Goal: Task Accomplishment & Management: Complete application form

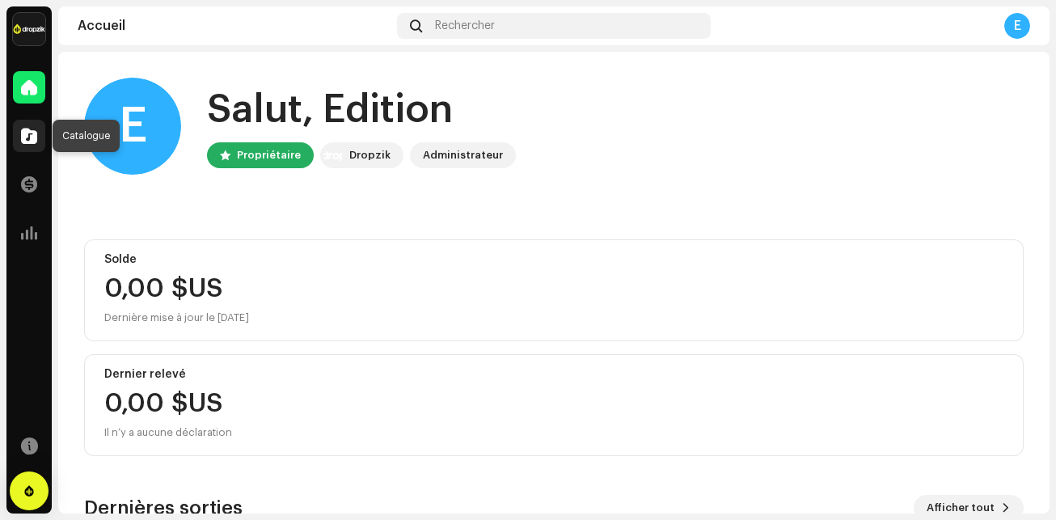
click at [34, 148] on div at bounding box center [29, 136] width 32 height 32
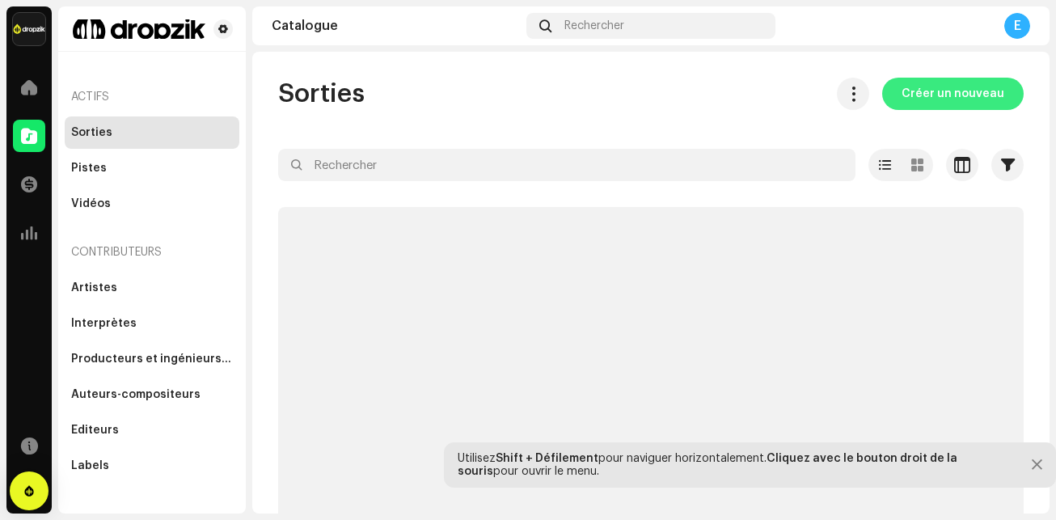
click at [935, 86] on span "Créer un nouveau" at bounding box center [952, 94] width 103 height 32
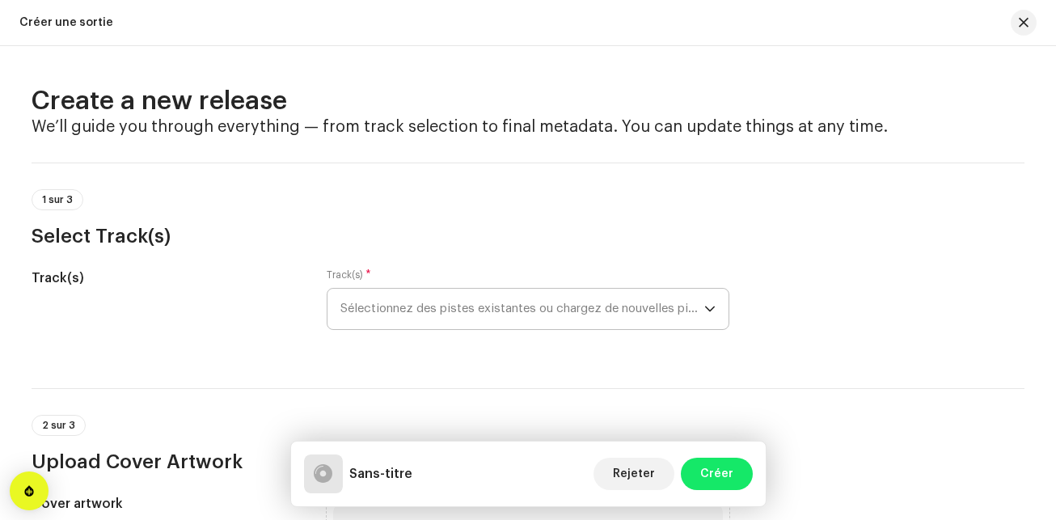
click at [572, 306] on span "Sélectionnez des pistes existantes ou chargez de nouvelles pistes" at bounding box center [522, 309] width 364 height 40
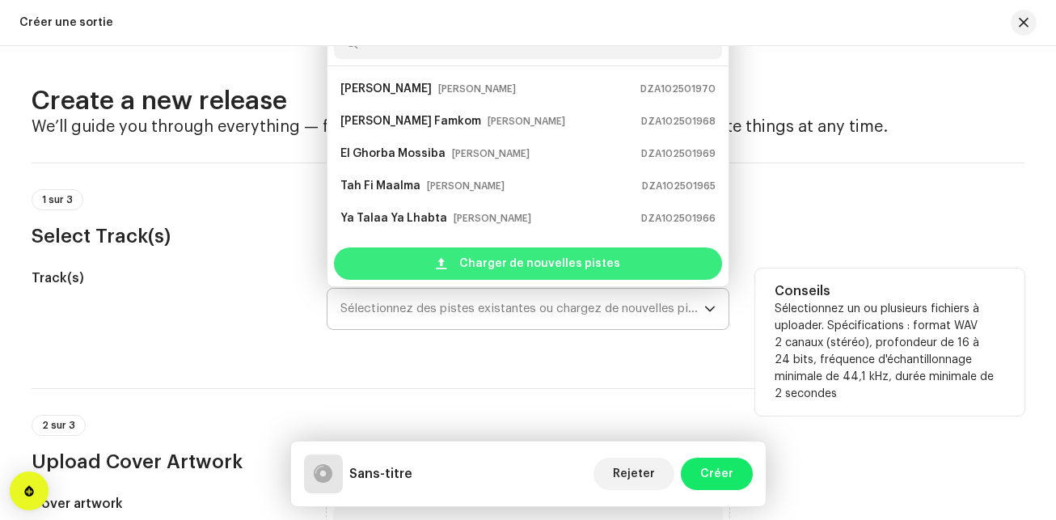
click at [590, 259] on span "Charger de nouvelles pistes" at bounding box center [539, 263] width 161 height 32
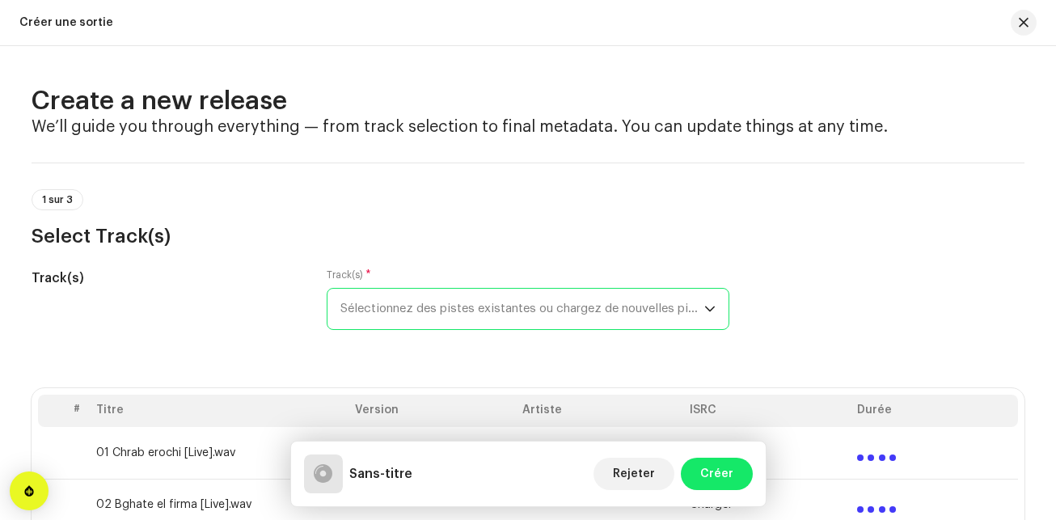
click at [655, 314] on span "Sélectionnez des pistes existantes ou chargez de nouvelles pistes" at bounding box center [522, 309] width 364 height 40
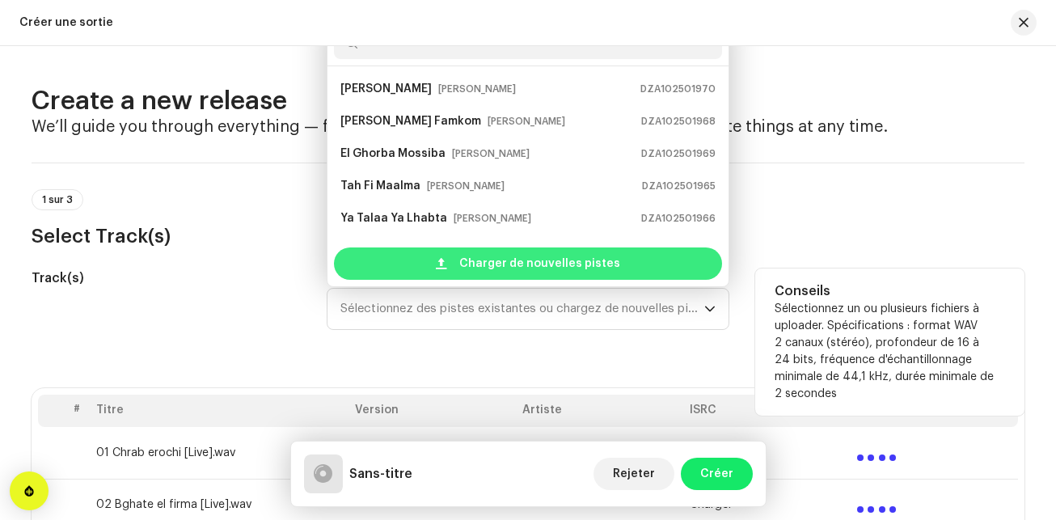
click at [635, 271] on div "Charger de nouvelles pistes" at bounding box center [528, 263] width 388 height 32
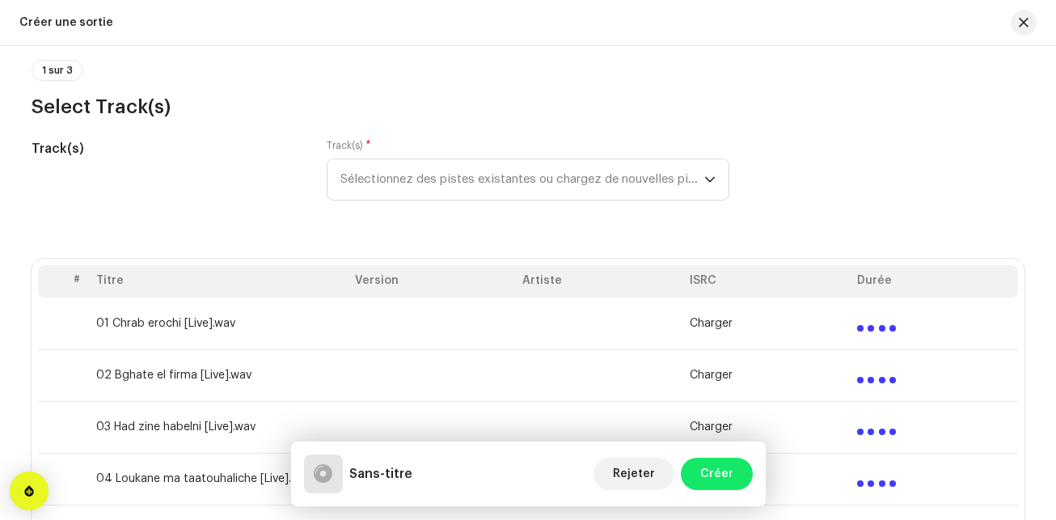
click at [910, 162] on div "Track(s) Track(s) * Sélectionnez des pistes existantes ou chargez de nouvelles …" at bounding box center [528, 179] width 993 height 81
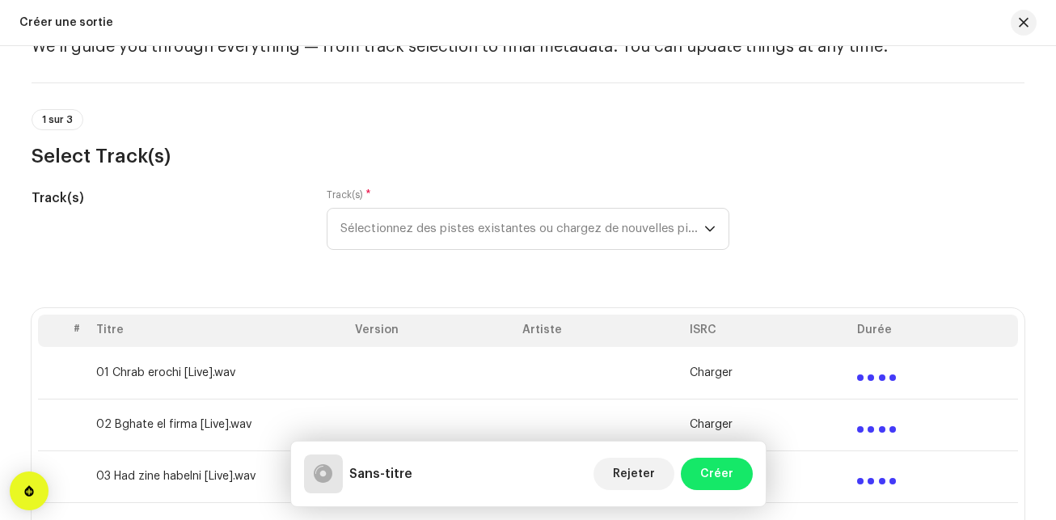
scroll to position [32, 0]
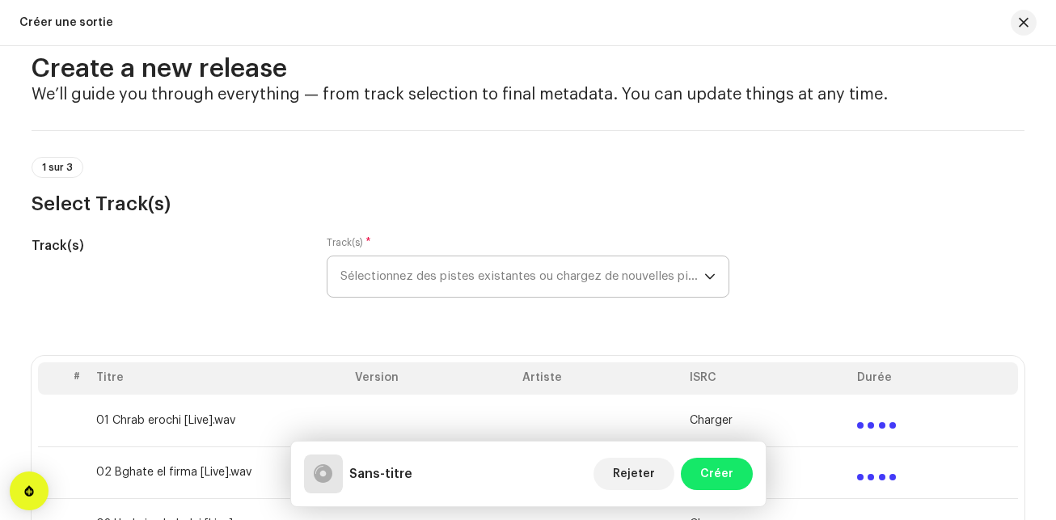
click at [683, 281] on span "Sélectionnez des pistes existantes ou chargez de nouvelles pistes" at bounding box center [522, 276] width 364 height 40
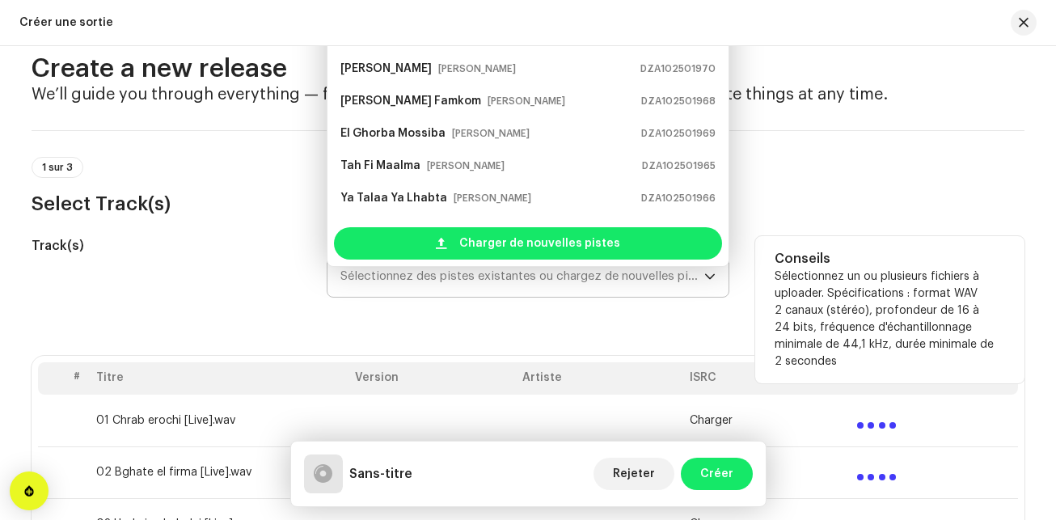
scroll to position [9, 0]
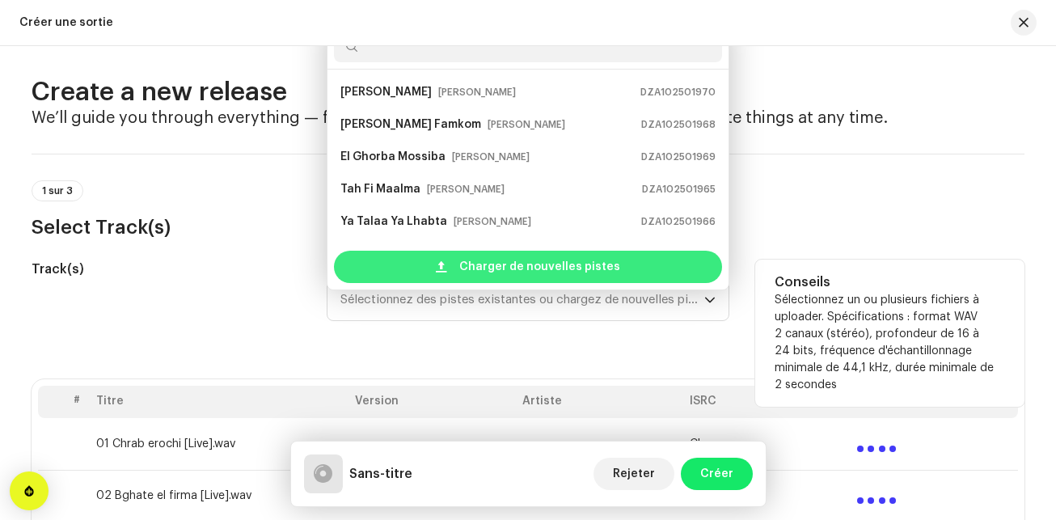
click at [691, 267] on div "Charger de nouvelles pistes" at bounding box center [528, 267] width 388 height 32
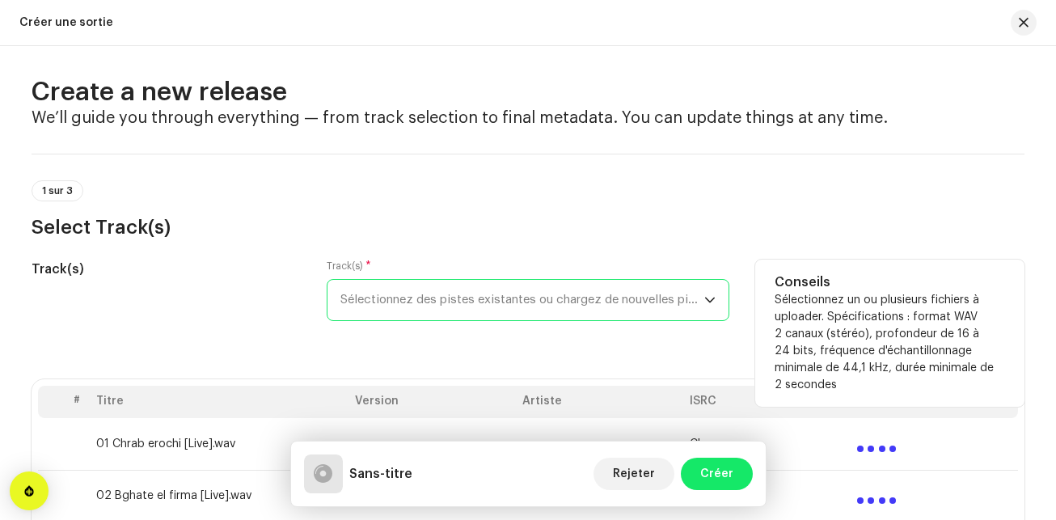
click at [718, 312] on p-select "Sélectionnez des pistes existantes ou chargez de nouvelles pistes" at bounding box center [528, 300] width 403 height 42
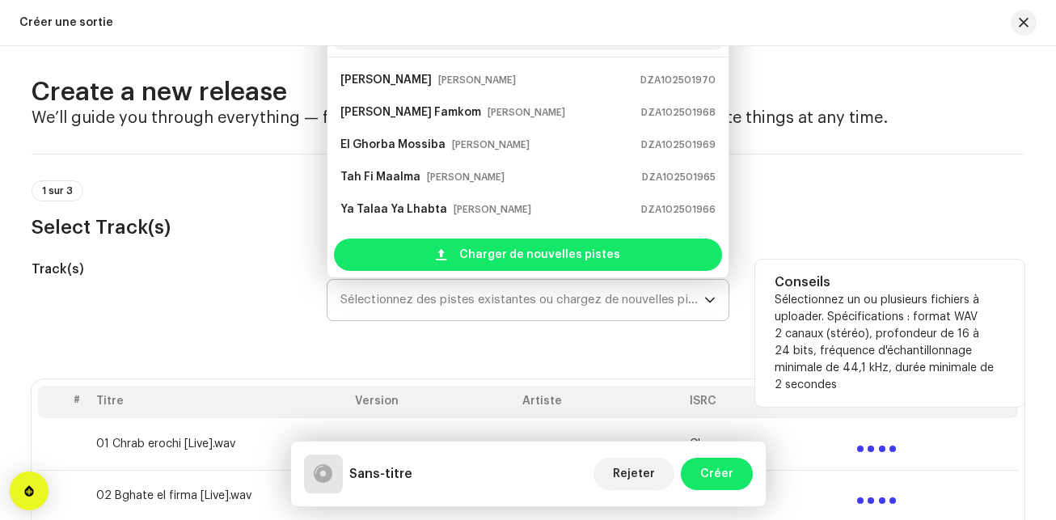
scroll to position [0, 0]
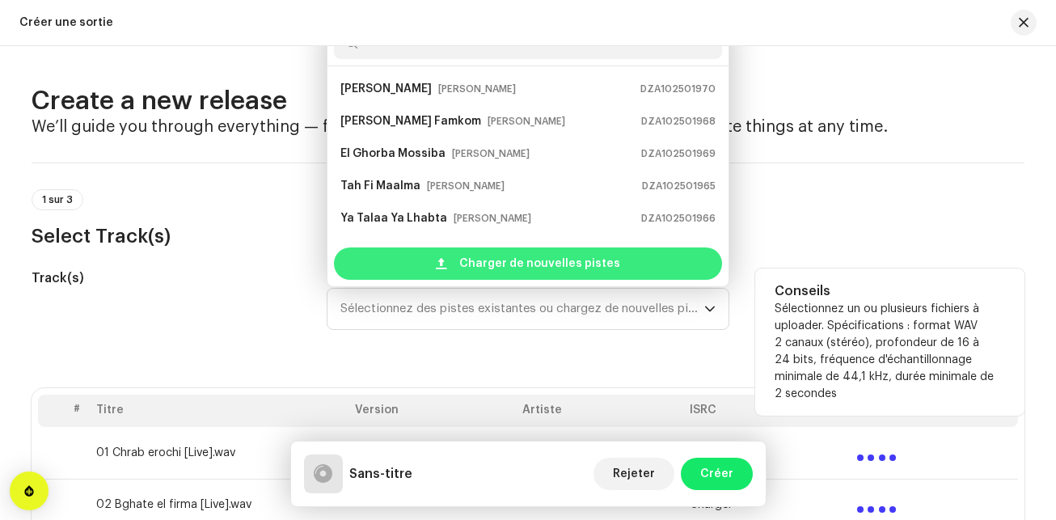
click at [698, 261] on div "Charger de nouvelles pistes" at bounding box center [528, 263] width 388 height 32
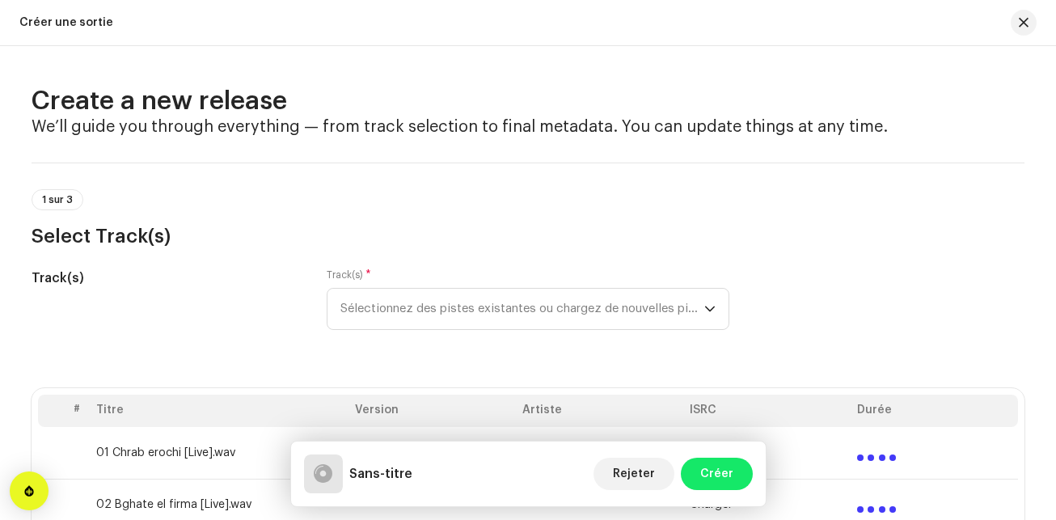
scroll to position [26, 0]
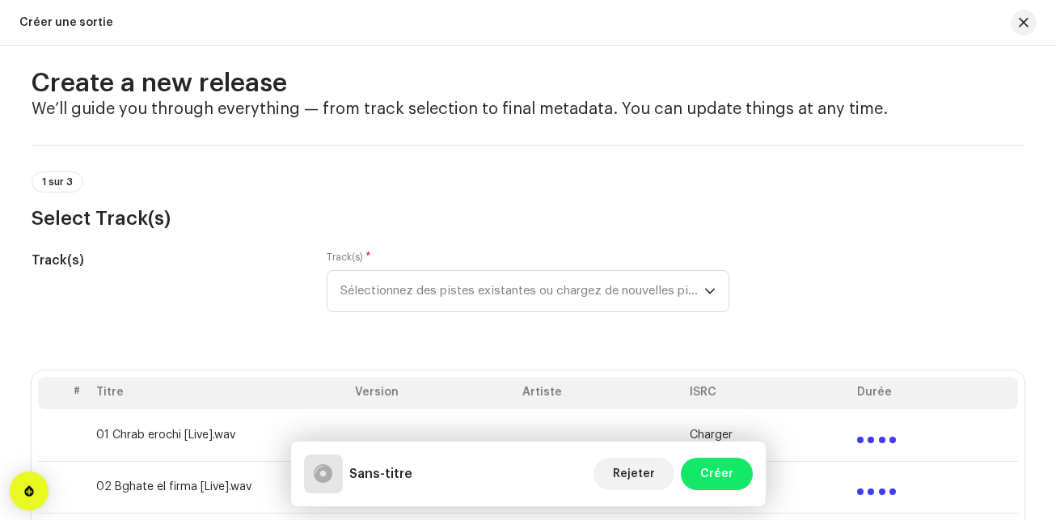
scroll to position [0, 0]
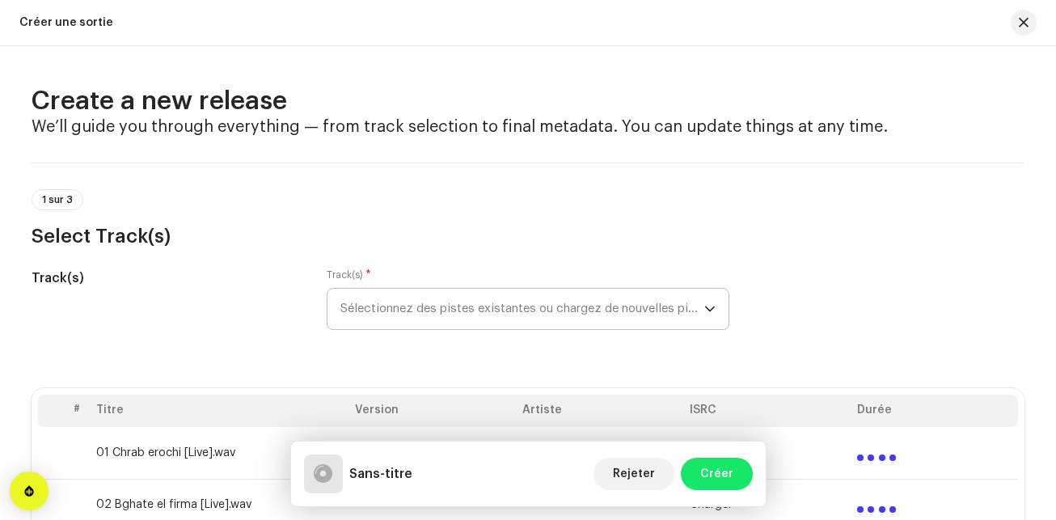
click at [533, 299] on span "Sélectionnez des pistes existantes ou chargez de nouvelles pistes" at bounding box center [522, 309] width 364 height 40
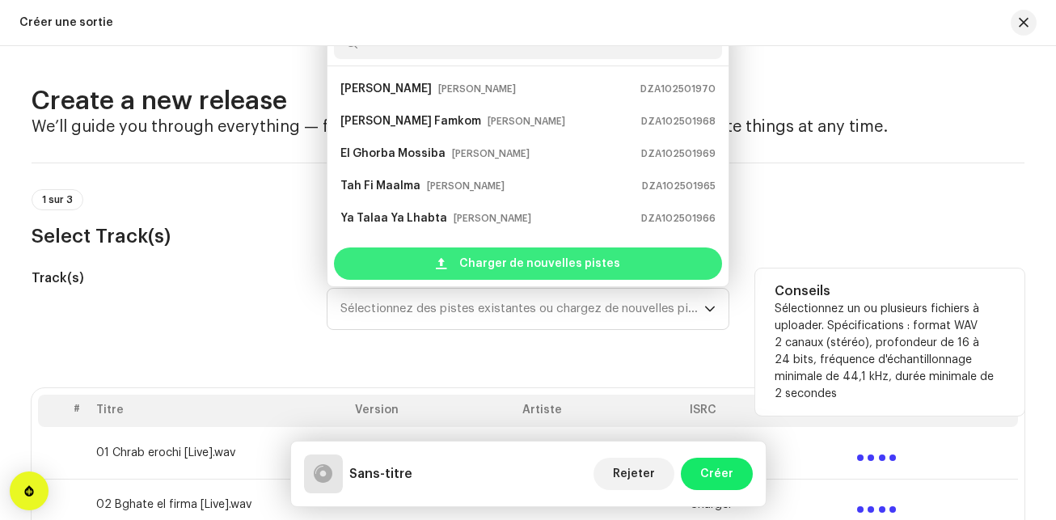
click at [597, 274] on span "Charger de nouvelles pistes" at bounding box center [539, 263] width 161 height 32
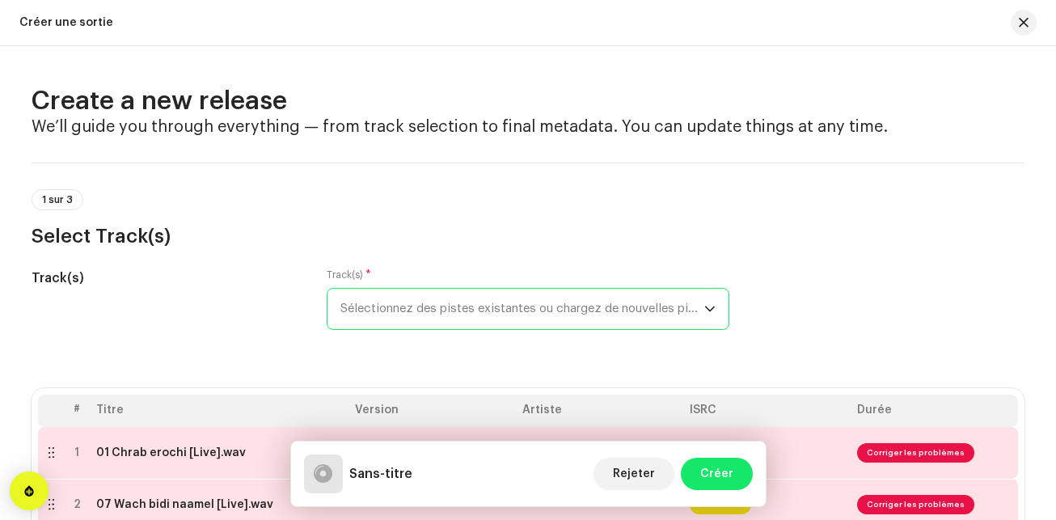
click at [812, 282] on div "Track(s) Track(s) * Sélectionnez des pistes existantes ou chargez de nouvelles …" at bounding box center [528, 308] width 993 height 81
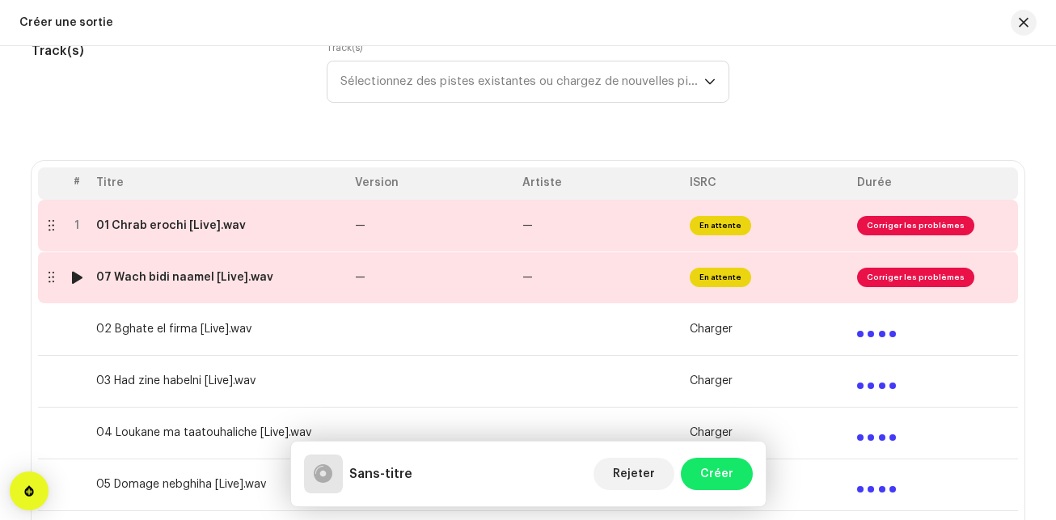
scroll to position [226, 0]
click at [704, 97] on div "dropdown trigger" at bounding box center [709, 82] width 11 height 40
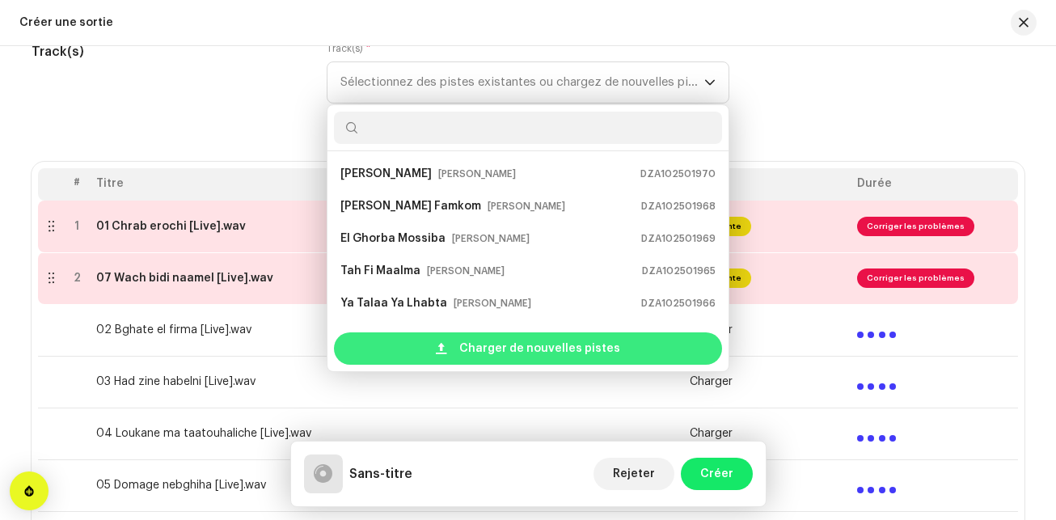
scroll to position [26, 0]
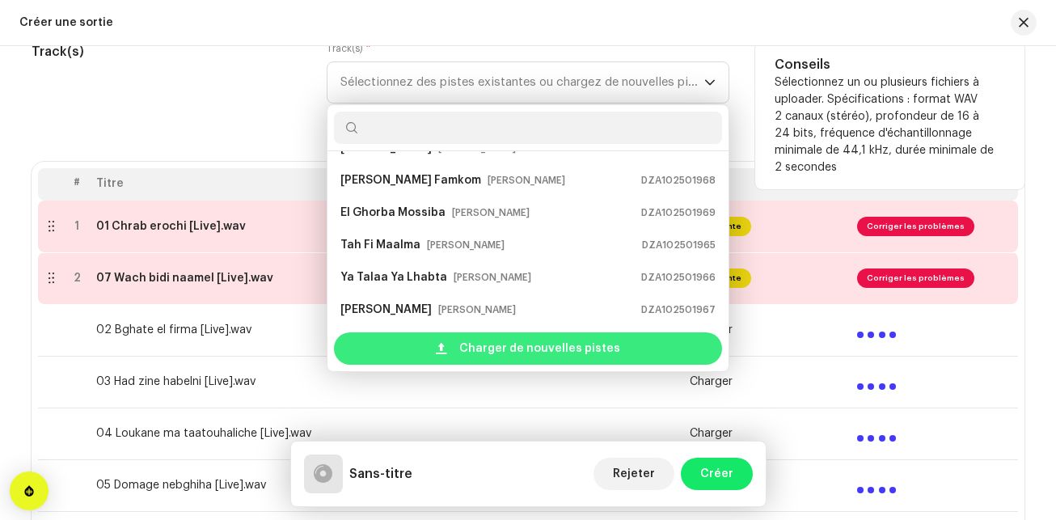
click at [509, 342] on span "Charger de nouvelles pistes" at bounding box center [539, 348] width 161 height 32
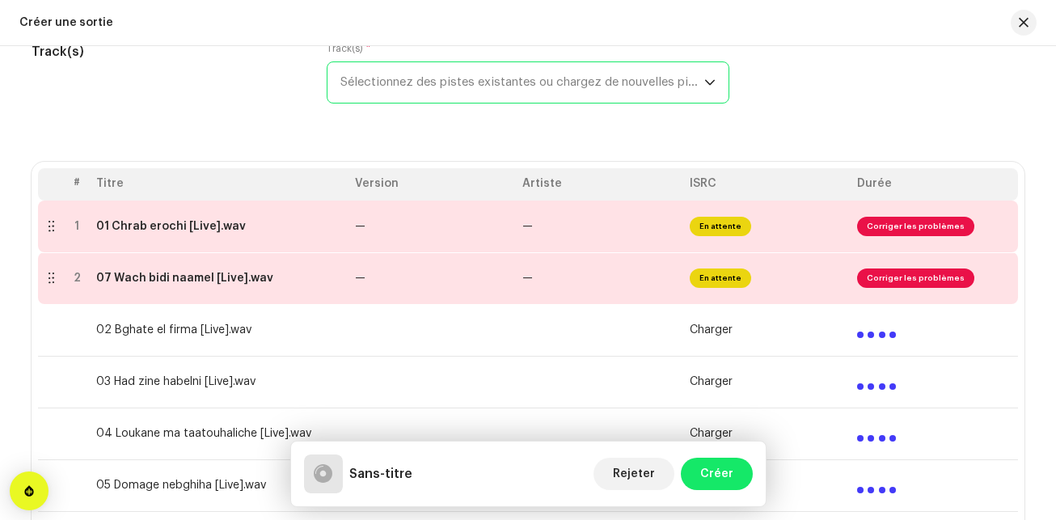
click at [1007, 453] on td at bounding box center [934, 433] width 167 height 52
